Goal: Navigation & Orientation: Find specific page/section

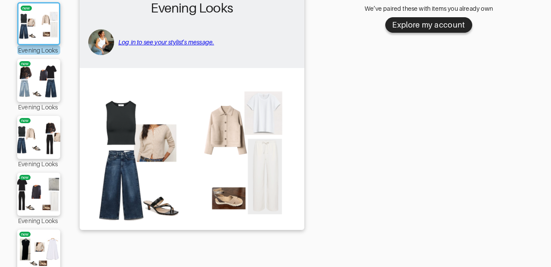
scroll to position [96, 0]
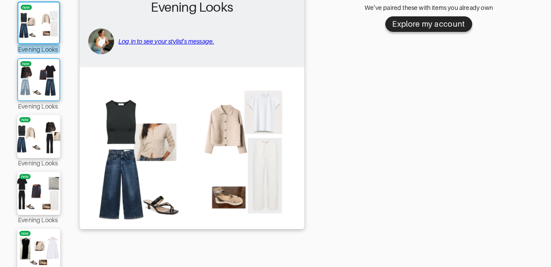
click at [30, 75] on img at bounding box center [39, 79] width 47 height 33
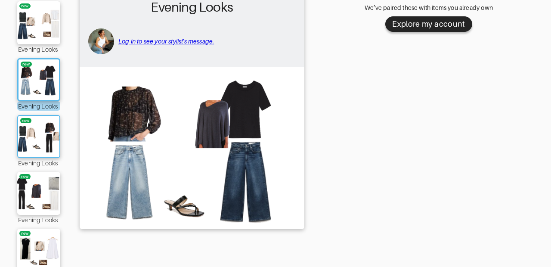
click at [25, 133] on img at bounding box center [39, 136] width 47 height 33
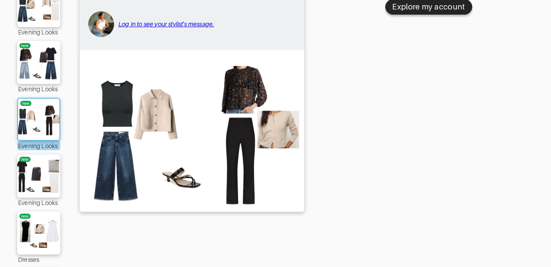
scroll to position [120, 0]
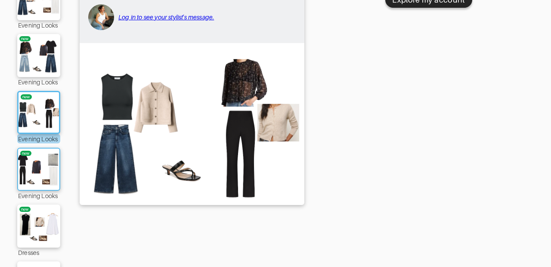
click at [25, 161] on img at bounding box center [39, 169] width 47 height 33
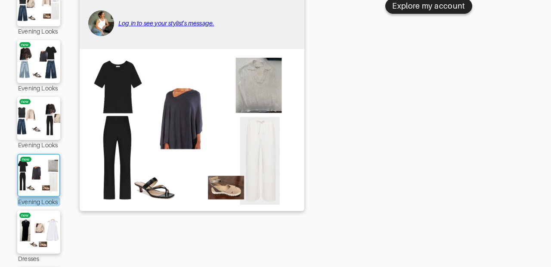
scroll to position [114, 0]
click at [38, 178] on img at bounding box center [39, 175] width 47 height 33
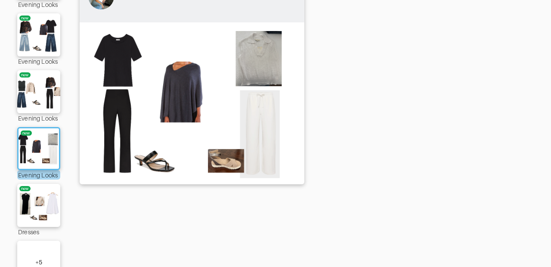
scroll to position [142, 0]
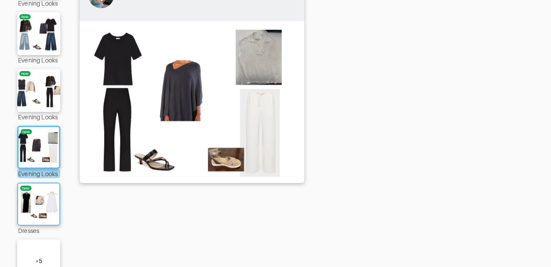
click at [35, 193] on img at bounding box center [39, 204] width 47 height 33
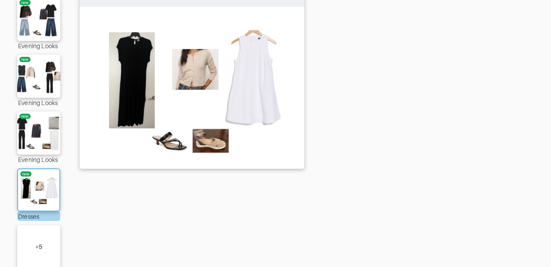
scroll to position [159, 0]
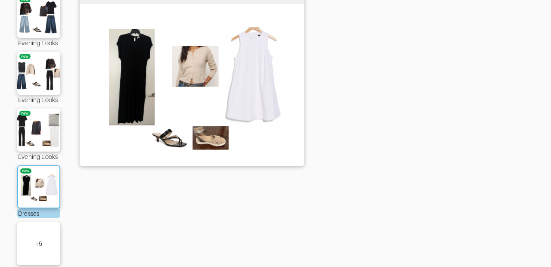
click at [34, 193] on img at bounding box center [39, 187] width 47 height 33
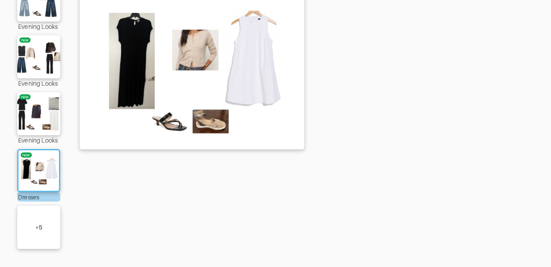
scroll to position [175, 0]
click at [30, 227] on div "+ 5" at bounding box center [38, 227] width 43 height 43
click at [30, 227] on img at bounding box center [38, 227] width 49 height 34
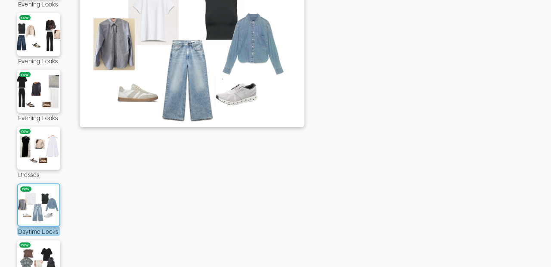
scroll to position [201, 0]
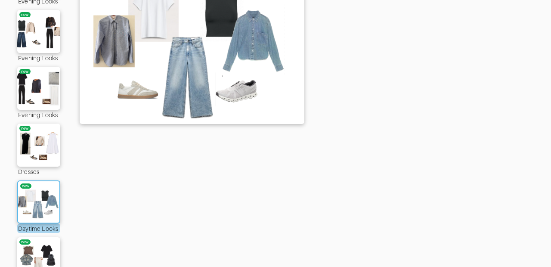
click at [40, 202] on img at bounding box center [39, 202] width 47 height 33
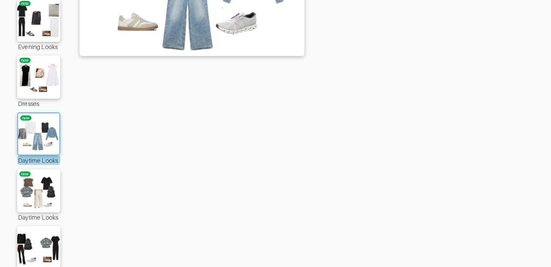
scroll to position [271, 0]
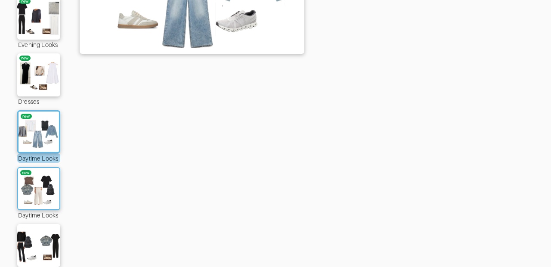
click at [40, 195] on img at bounding box center [39, 188] width 47 height 33
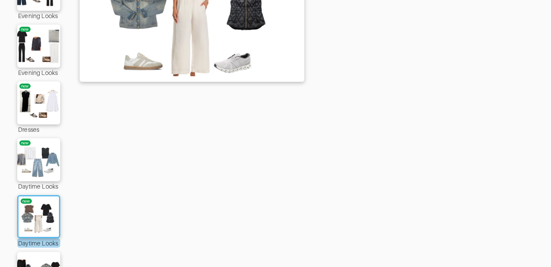
scroll to position [248, 0]
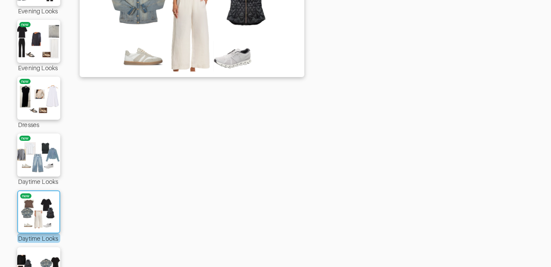
click at [40, 213] on img at bounding box center [39, 212] width 47 height 33
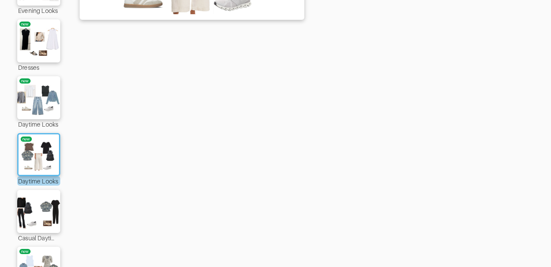
scroll to position [307, 0]
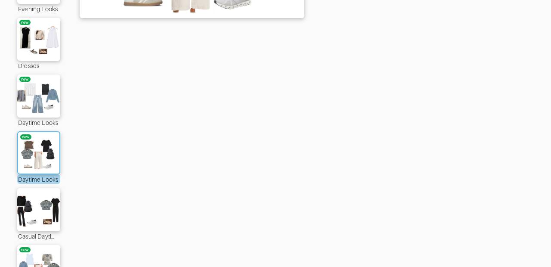
click at [27, 154] on img at bounding box center [39, 153] width 47 height 33
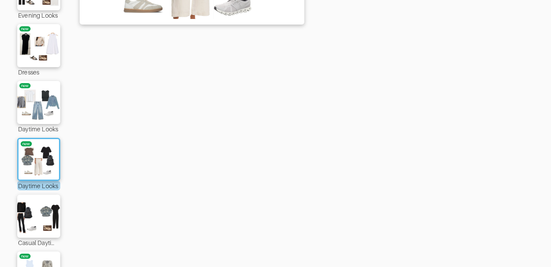
scroll to position [320, 0]
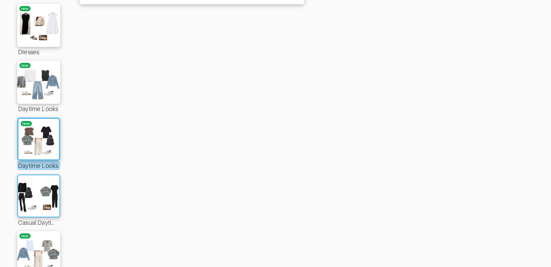
click at [47, 190] on img at bounding box center [39, 196] width 47 height 33
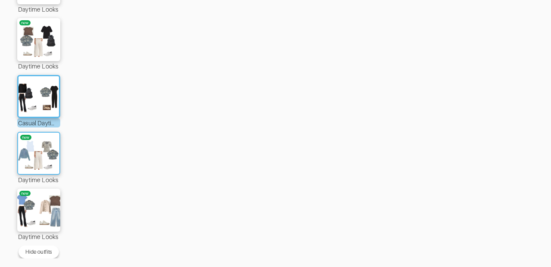
scroll to position [420, 0]
click at [36, 152] on img at bounding box center [39, 153] width 47 height 33
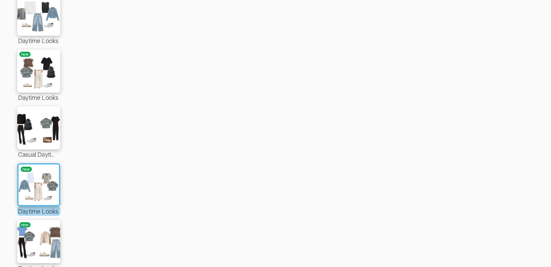
scroll to position [393, 0]
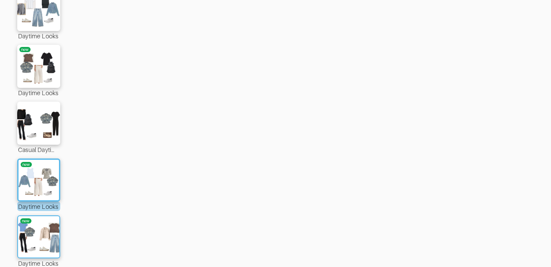
click at [34, 239] on img at bounding box center [39, 237] width 47 height 33
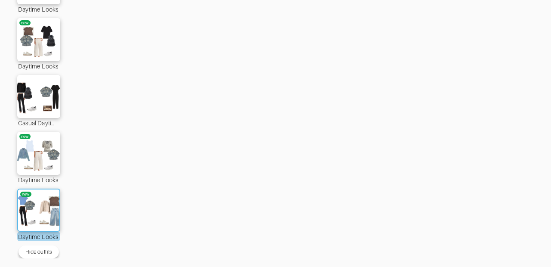
scroll to position [420, 0]
click at [41, 210] on img at bounding box center [39, 210] width 47 height 33
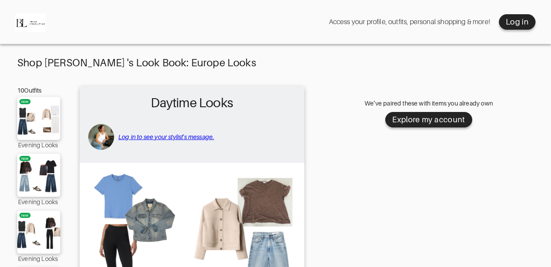
scroll to position [0, 0]
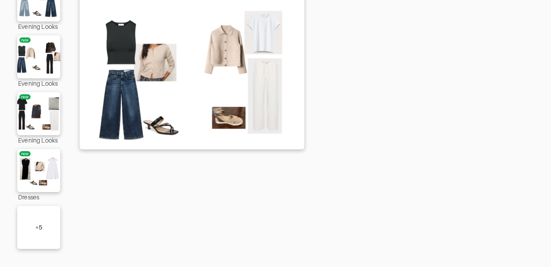
scroll to position [175, 0]
click at [34, 220] on div "+ 5" at bounding box center [38, 227] width 43 height 43
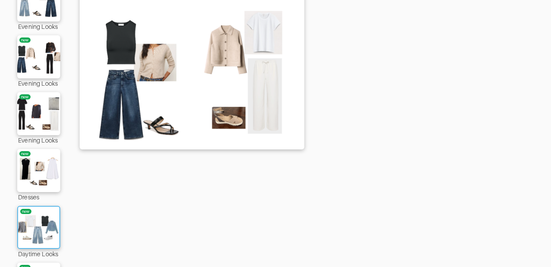
click at [38, 217] on img at bounding box center [39, 227] width 47 height 33
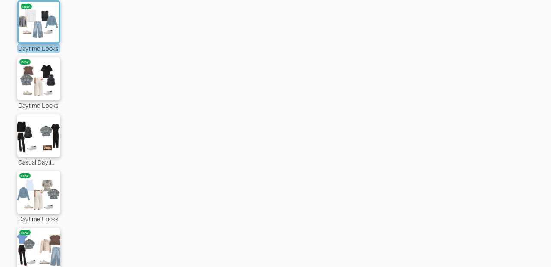
scroll to position [404, 0]
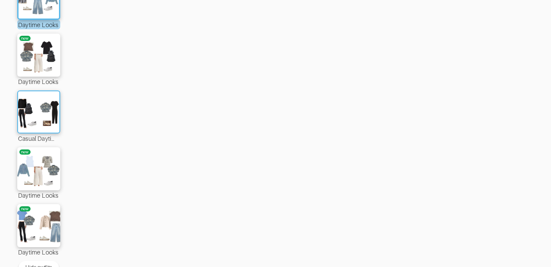
click at [37, 120] on img at bounding box center [39, 112] width 47 height 33
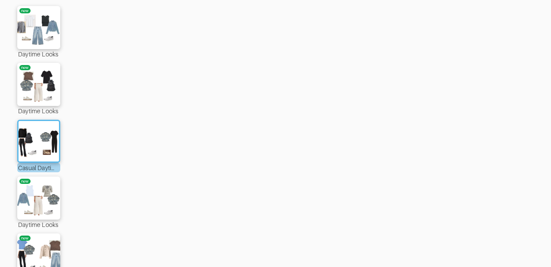
scroll to position [397, 0]
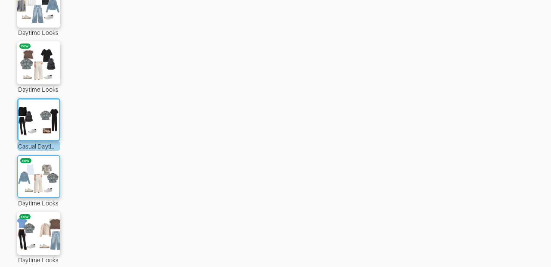
click at [41, 172] on img at bounding box center [39, 176] width 47 height 33
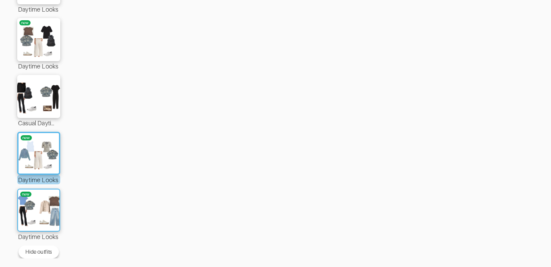
scroll to position [420, 0]
click at [27, 213] on img at bounding box center [39, 210] width 47 height 33
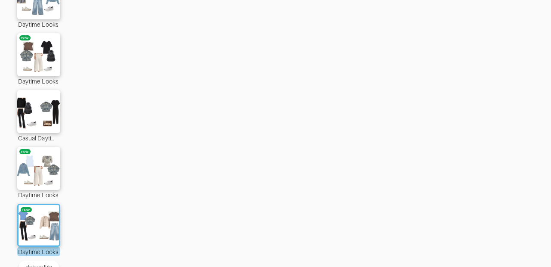
scroll to position [400, 0]
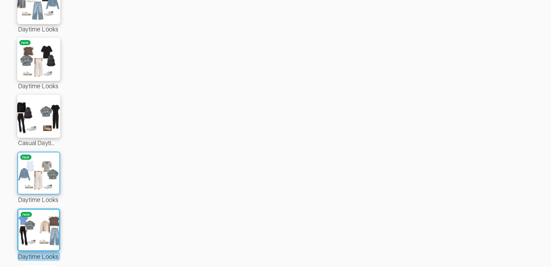
click at [38, 170] on img at bounding box center [39, 173] width 47 height 33
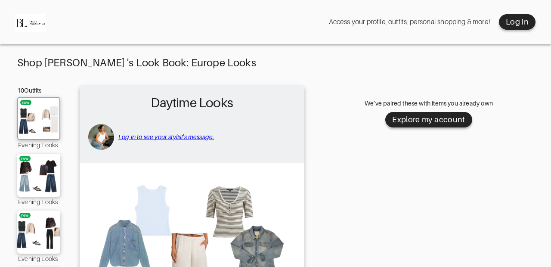
click at [32, 118] on img at bounding box center [39, 118] width 47 height 33
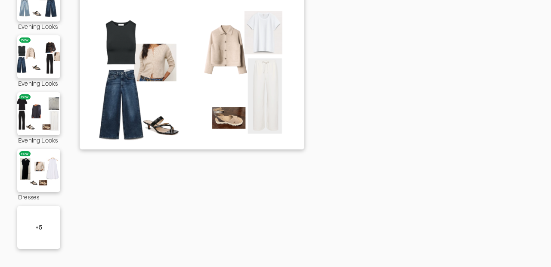
scroll to position [175, 0]
click at [43, 215] on div "+ 5" at bounding box center [38, 227] width 43 height 43
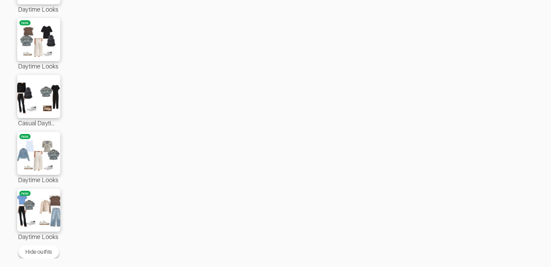
scroll to position [420, 0]
click at [36, 162] on img at bounding box center [39, 153] width 47 height 33
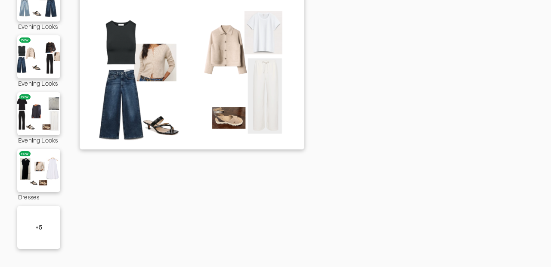
scroll to position [175, 0]
click at [32, 215] on div "+ 5" at bounding box center [38, 227] width 43 height 43
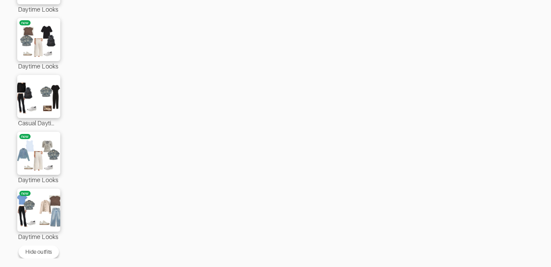
scroll to position [420, 0]
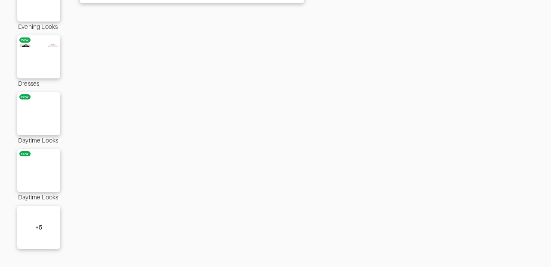
scroll to position [175, 0]
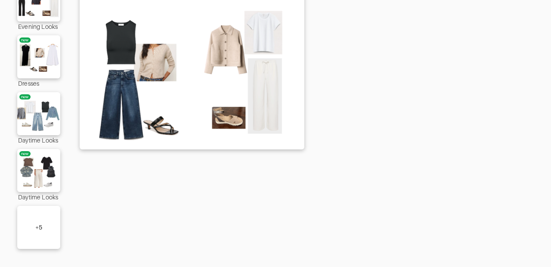
click at [40, 226] on div "+ 5" at bounding box center [38, 227] width 7 height 9
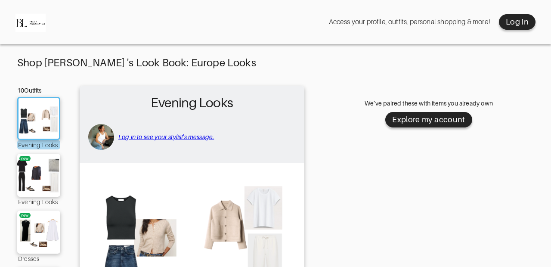
scroll to position [0, 0]
click at [418, 120] on div "Explore my account" at bounding box center [428, 120] width 73 height 10
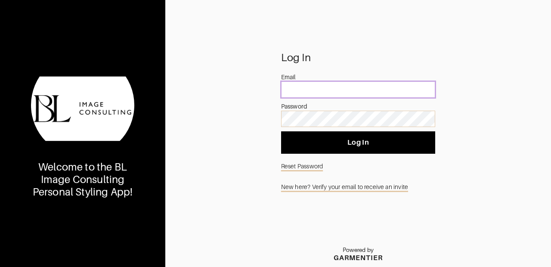
type input "[EMAIL_ADDRESS][DOMAIN_NAME]"
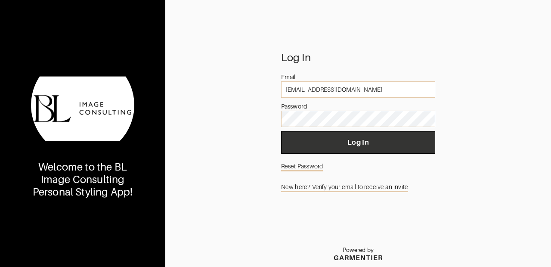
click at [346, 138] on span "Log In" at bounding box center [358, 142] width 140 height 9
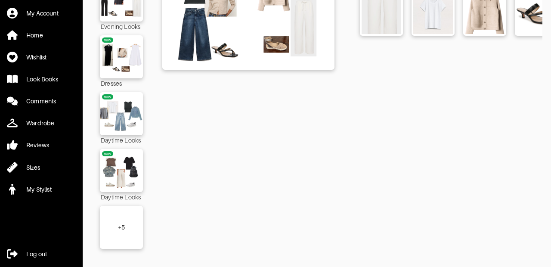
scroll to position [148, 0]
click at [119, 234] on div "+ 5" at bounding box center [121, 227] width 43 height 43
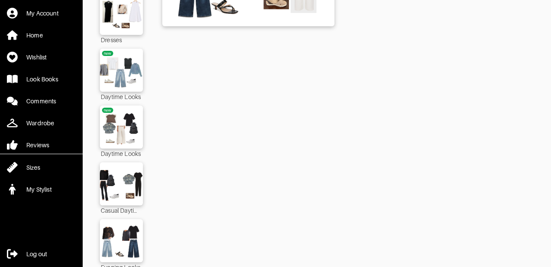
scroll to position [190, 0]
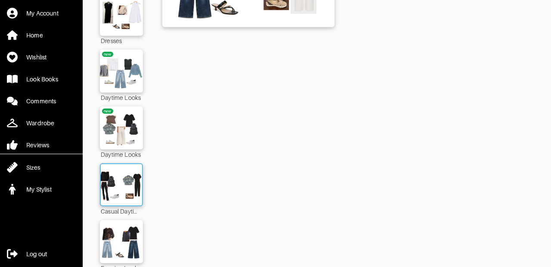
click at [118, 174] on img at bounding box center [121, 184] width 47 height 33
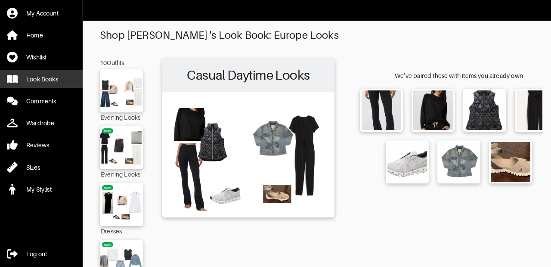
click at [51, 77] on div "Look Books" at bounding box center [42, 79] width 32 height 9
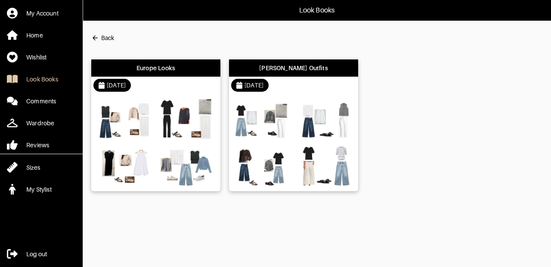
click at [161, 86] on div "[DATE]" at bounding box center [155, 85] width 129 height 17
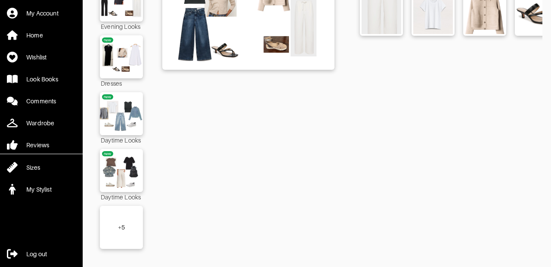
scroll to position [148, 0]
click at [123, 226] on div "+ 5" at bounding box center [121, 227] width 7 height 9
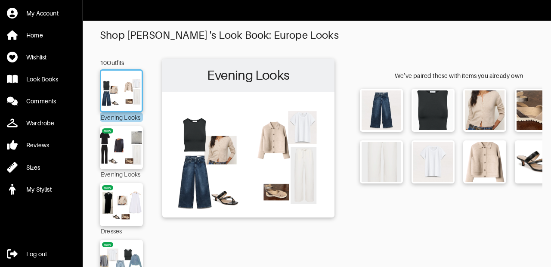
scroll to position [0, 0]
click at [44, 81] on div "Look Books" at bounding box center [42, 79] width 32 height 9
